Goal: Contribute content

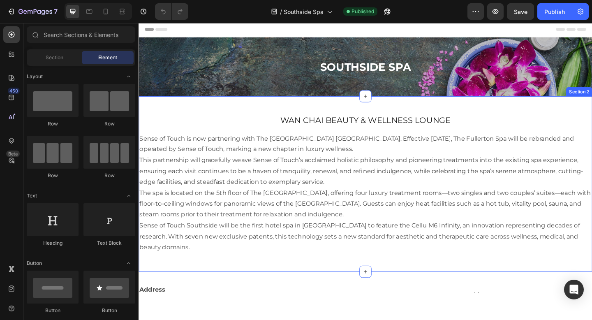
click at [358, 108] on div "Wan Chai Beauty & Wellness Lounge Heading Sense of Touch is now partnering with…" at bounding box center [384, 198] width 493 height 191
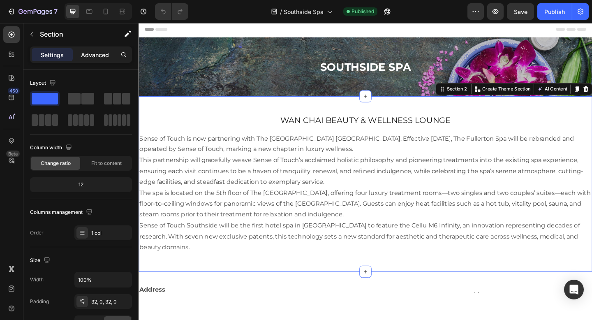
click at [101, 55] on p "Advanced" at bounding box center [95, 55] width 28 height 9
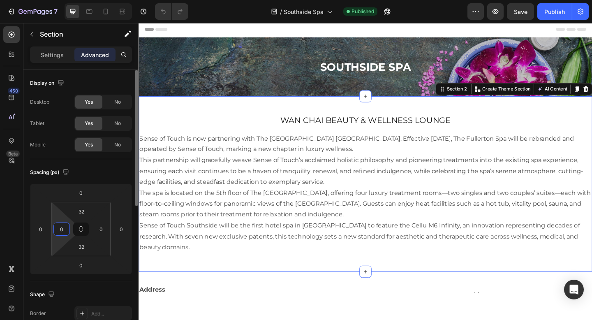
click at [60, 227] on input "0" at bounding box center [61, 229] width 12 height 12
type input "16"
click at [101, 229] on input "0" at bounding box center [101, 229] width 12 height 12
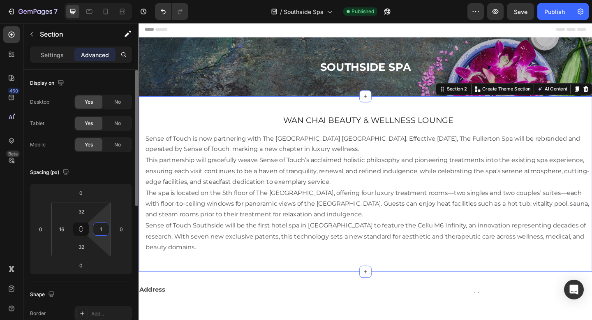
type input "16"
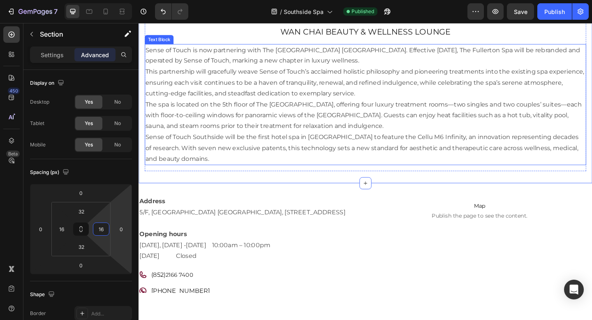
scroll to position [97, 0]
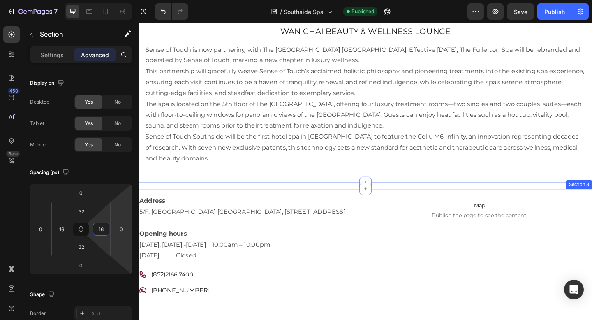
click at [366, 207] on div "Address [STREET_ADDRESS] Opening hours [DATE], [DATE] -[DATE] 10:00am – 10:00pm…" at bounding box center [384, 268] width 493 height 131
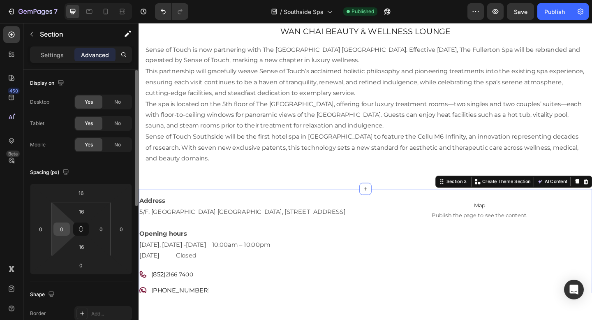
click at [58, 229] on input "0" at bounding box center [61, 229] width 12 height 12
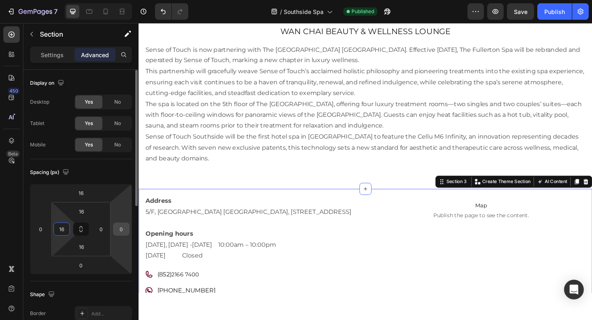
type input "16"
click at [124, 226] on input "0" at bounding box center [121, 229] width 12 height 12
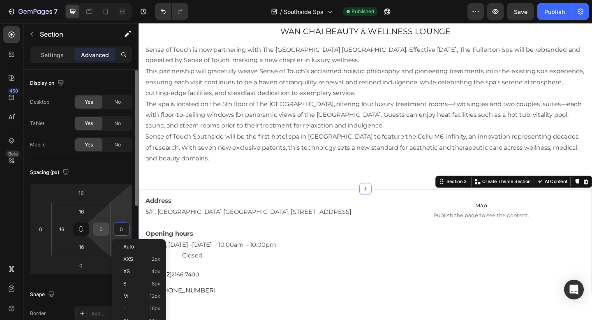
click at [102, 228] on input "0" at bounding box center [101, 229] width 12 height 12
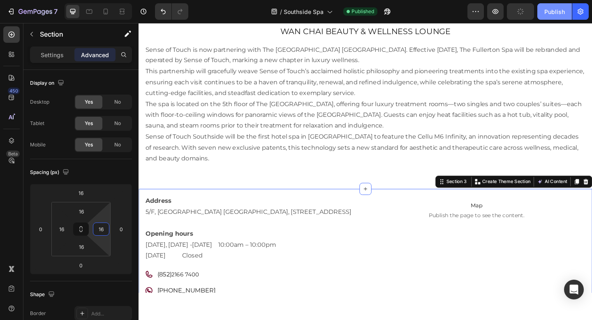
type input "16"
click at [552, 15] on div "Publish" at bounding box center [554, 11] width 21 height 9
